Goal: Information Seeking & Learning: Learn about a topic

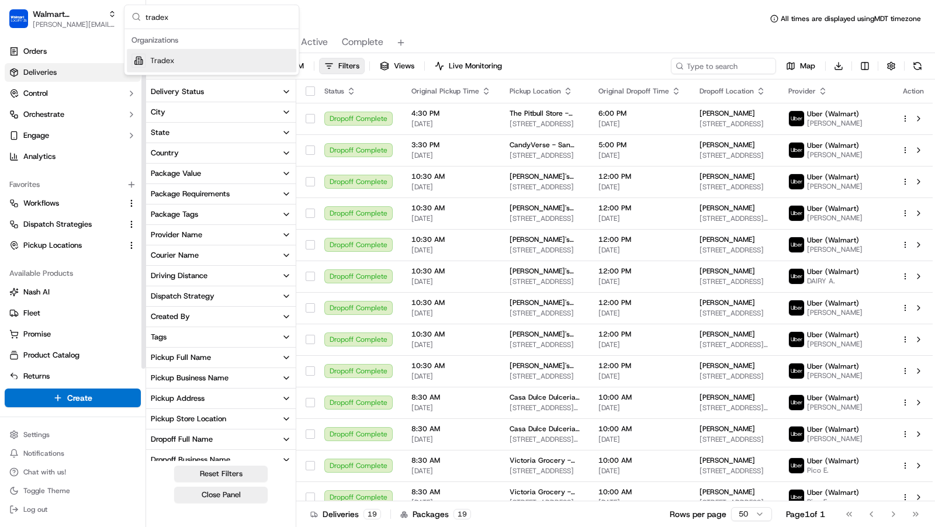
type input "tradex"
click at [200, 65] on div "Tradex" at bounding box center [211, 60] width 169 height 23
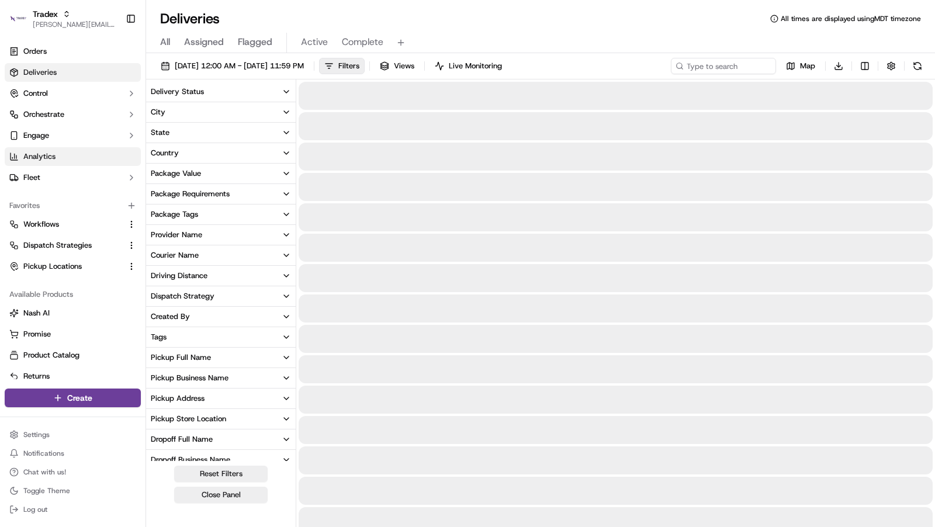
click at [52, 158] on span "Analytics" at bounding box center [39, 156] width 32 height 11
click at [62, 158] on link "Analytics" at bounding box center [73, 156] width 136 height 19
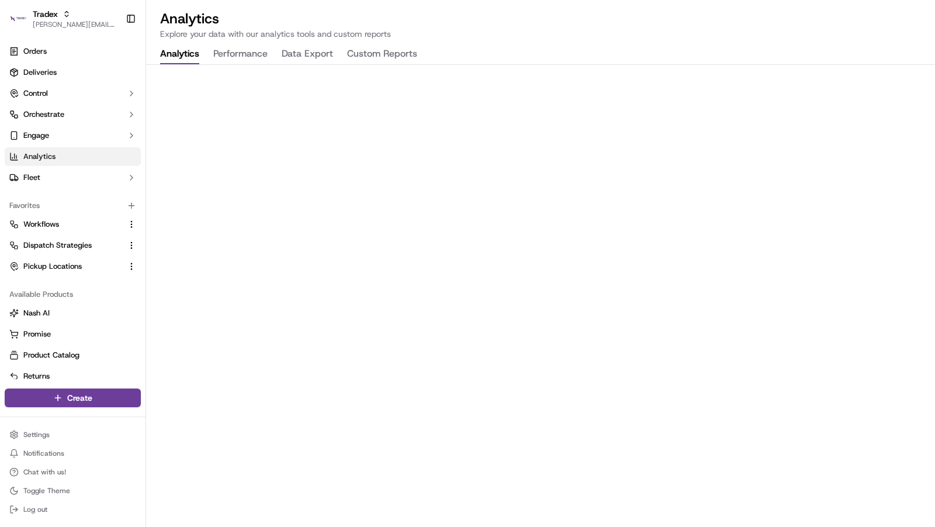
click at [51, 158] on span "Analytics" at bounding box center [39, 156] width 32 height 11
click at [92, 11] on div "Tradex" at bounding box center [75, 14] width 84 height 12
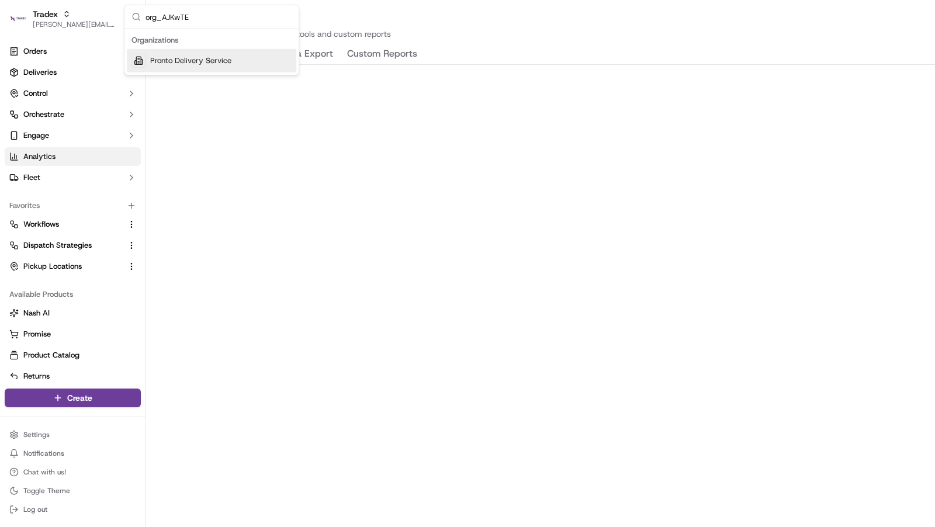
type input "org_AJKwTE"
click at [210, 61] on span "Pronto Delivery Service" at bounding box center [190, 61] width 81 height 11
